Goal: Task Accomplishment & Management: Manage account settings

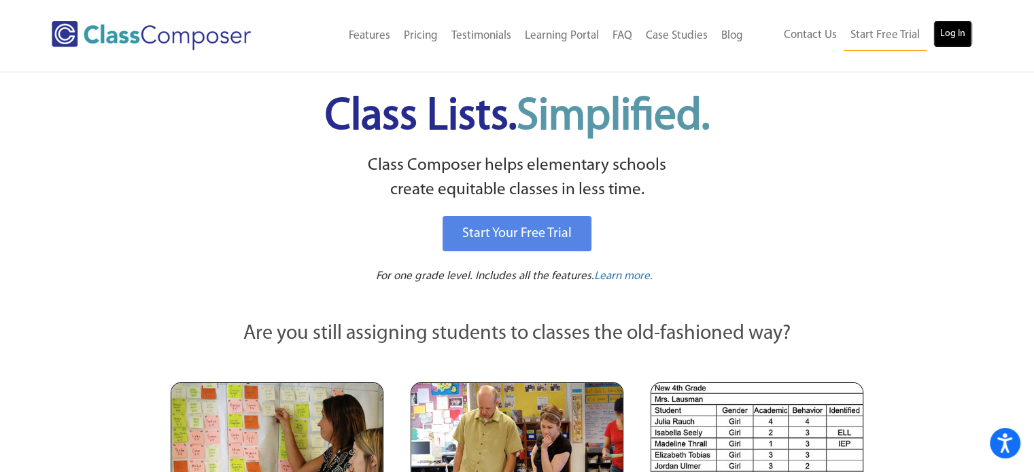
click at [936, 33] on link "Log In" at bounding box center [952, 33] width 39 height 27
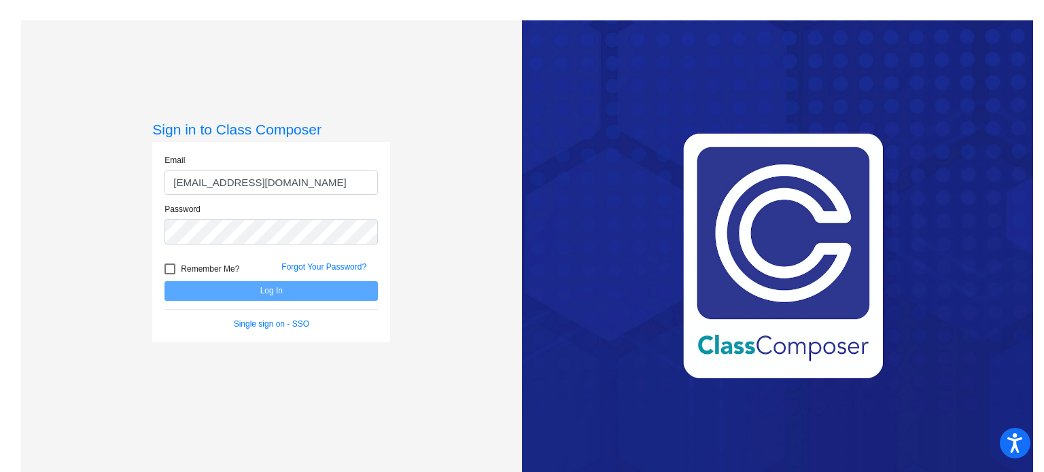
click at [223, 190] on input "nhutcheson@mbgsd.org" at bounding box center [270, 183] width 213 height 25
type input "peakes@mbgsd.org"
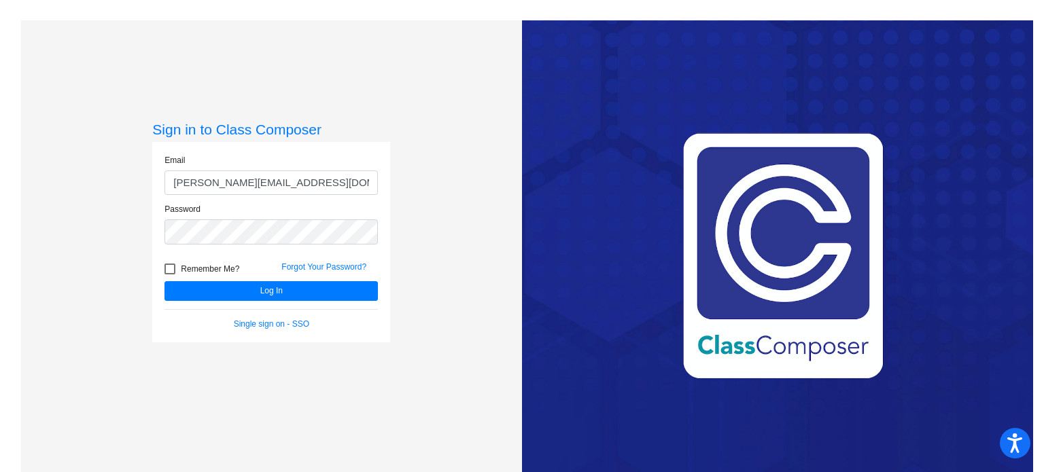
click at [271, 280] on div "Forgot Your Password?" at bounding box center [329, 271] width 117 height 20
click at [268, 289] on button "Log In" at bounding box center [270, 291] width 213 height 20
